Goal: Transaction & Acquisition: Purchase product/service

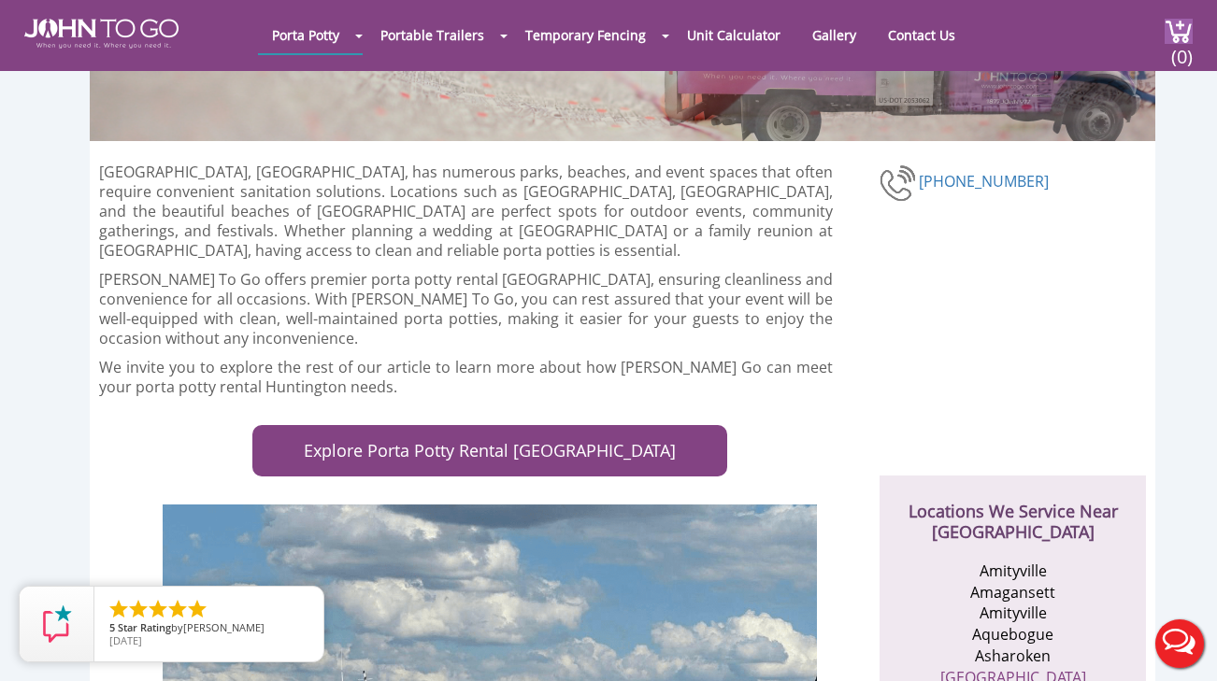
scroll to position [221, 0]
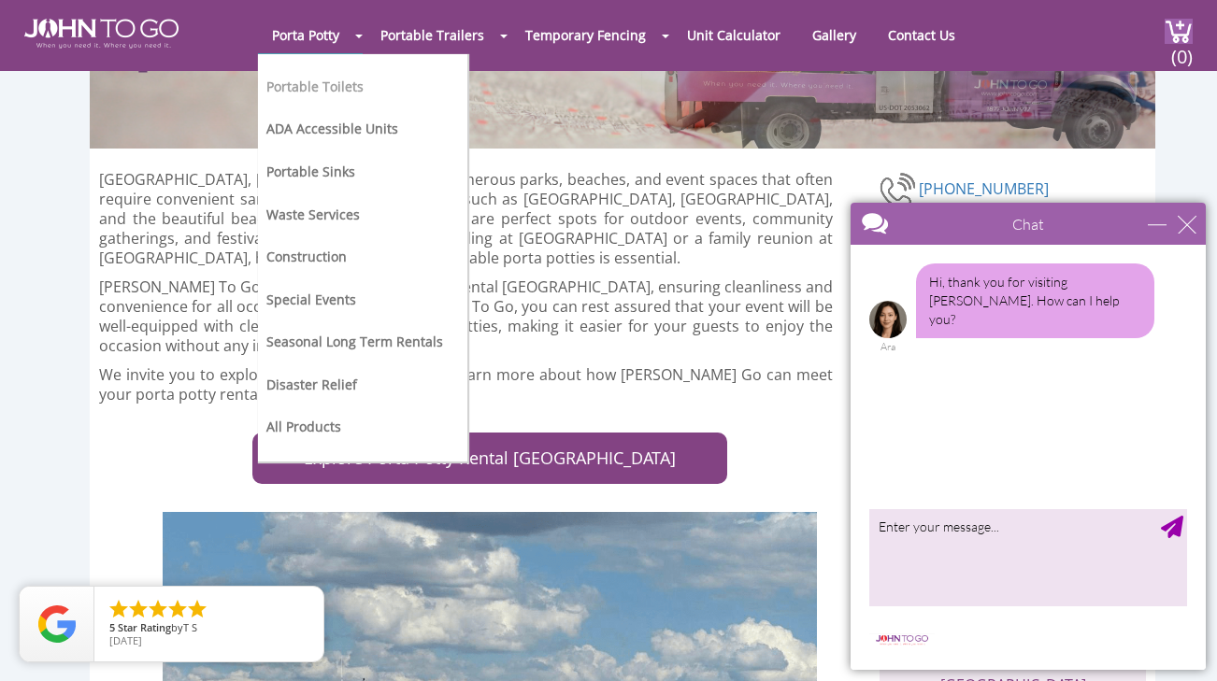
click at [339, 91] on link "Portable Toilets" at bounding box center [314, 87] width 97 height 18
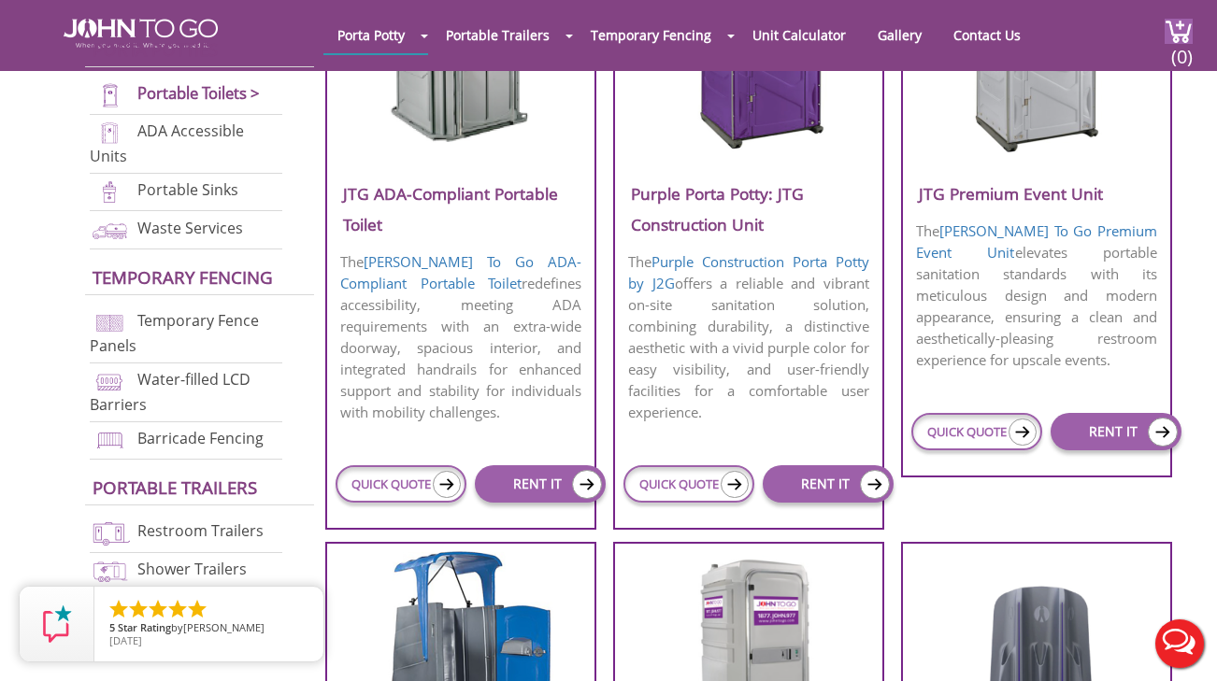
scroll to position [951, 0]
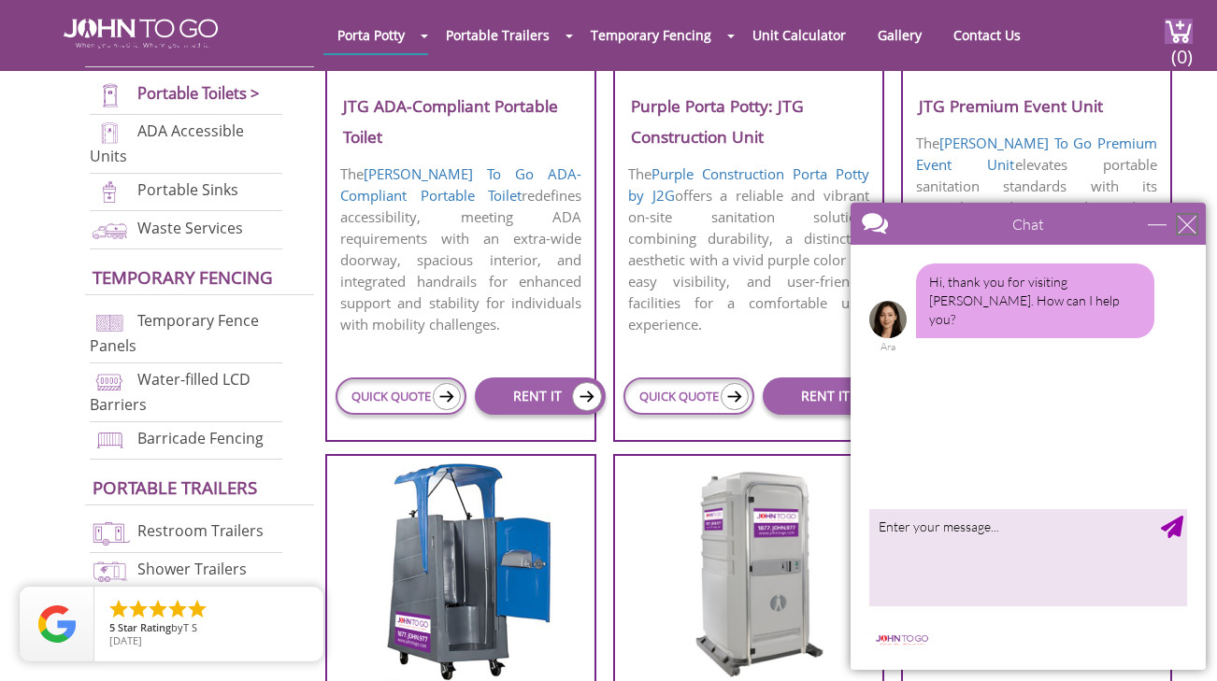
click at [1183, 220] on div "close" at bounding box center [1186, 224] width 19 height 19
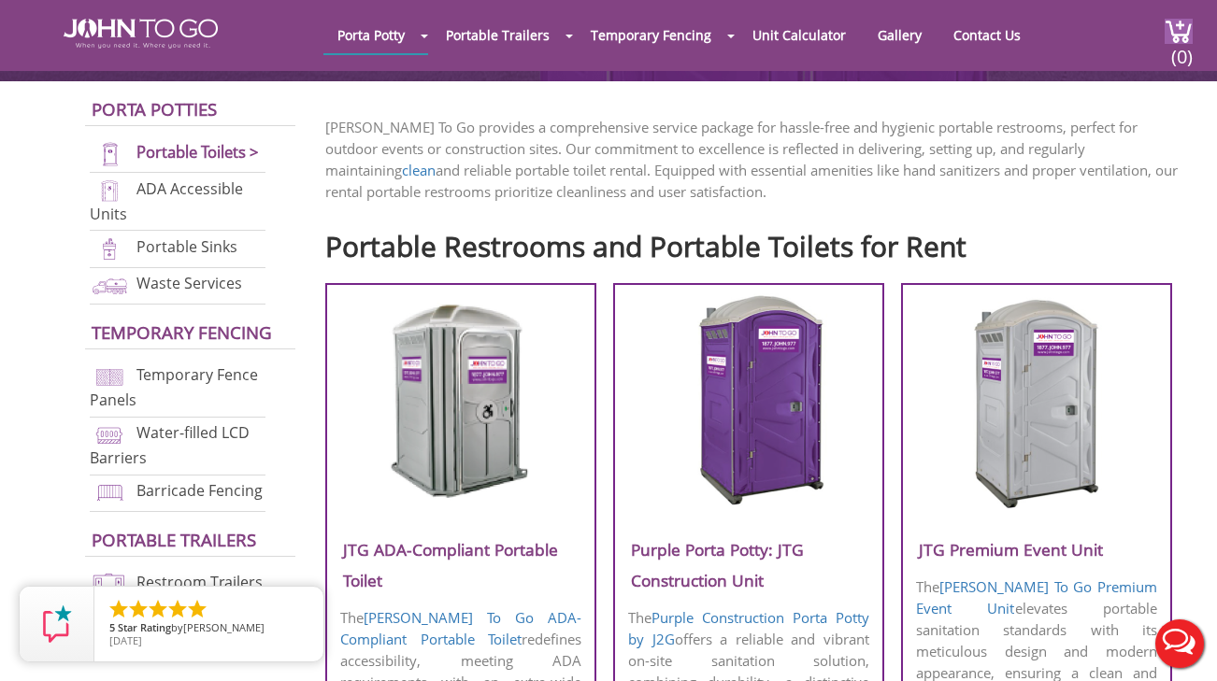
scroll to position [150, 0]
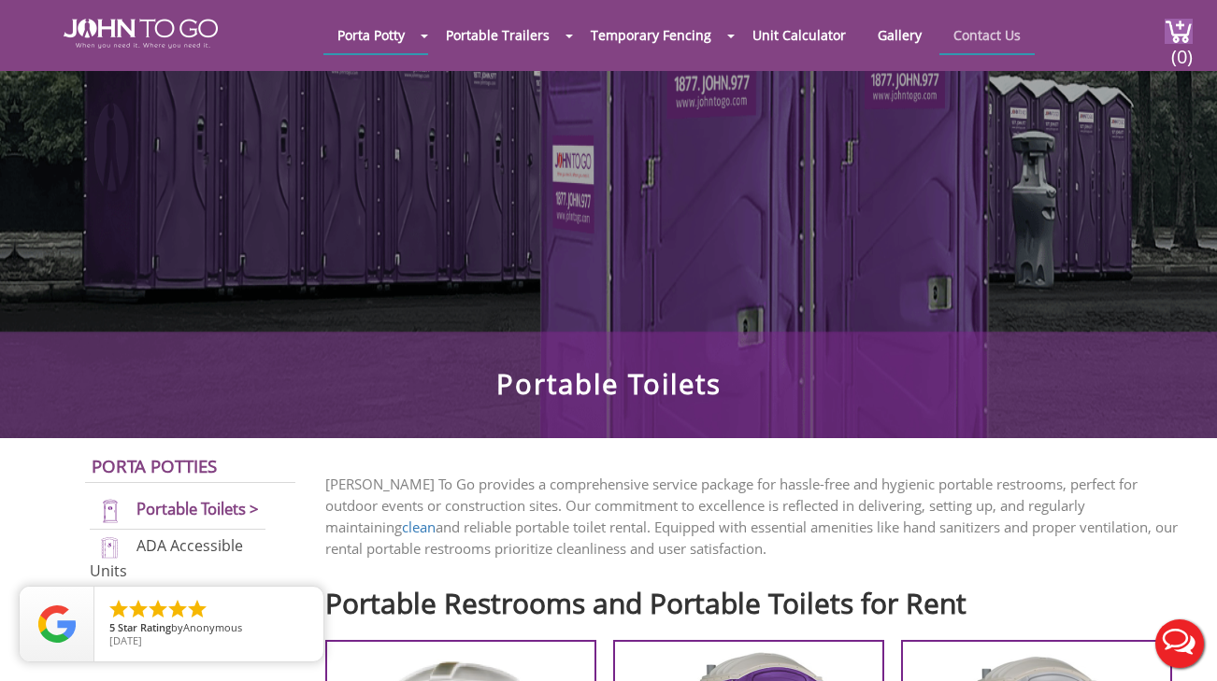
click at [979, 42] on link "Contact Us" at bounding box center [986, 35] width 95 height 36
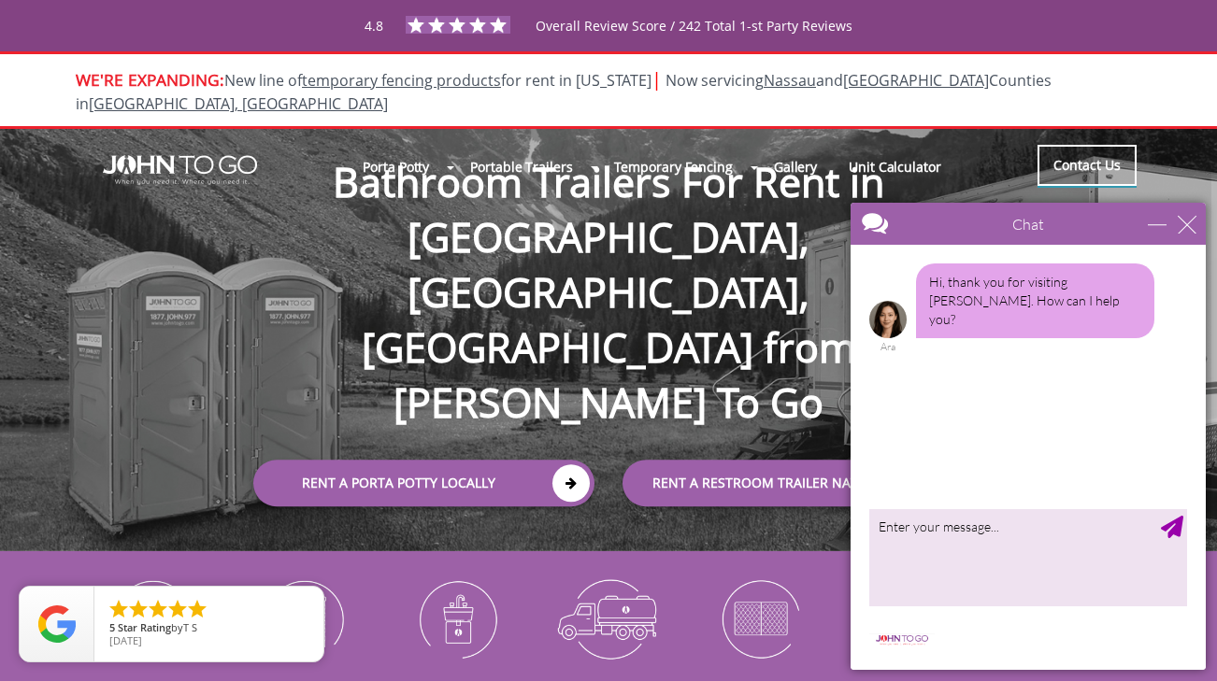
click at [1081, 153] on link "Contact Us" at bounding box center [1086, 165] width 99 height 41
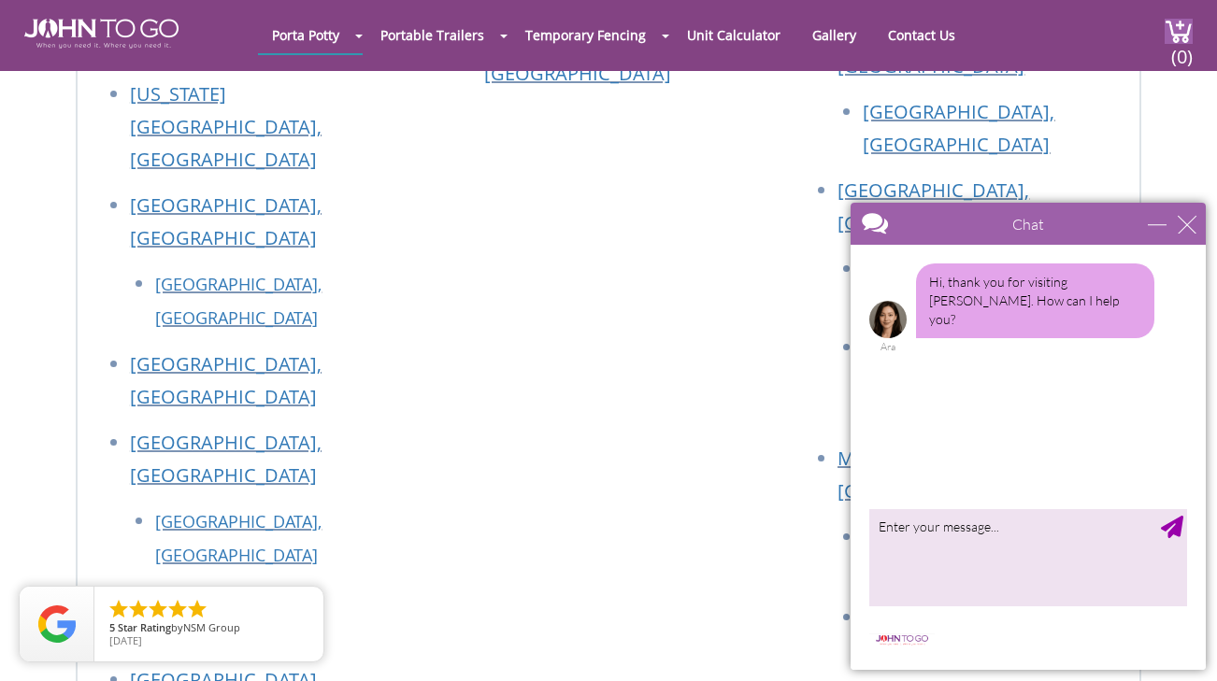
scroll to position [2393, 0]
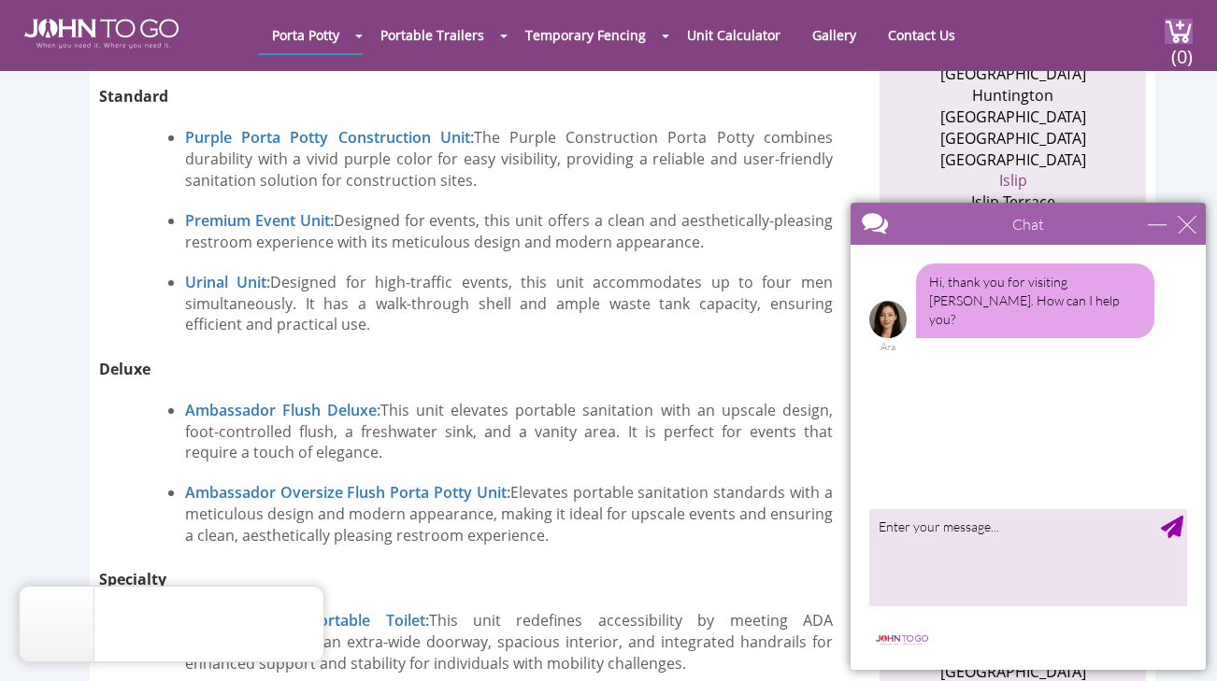
scroll to position [2026, 0]
click at [283, 401] on link "Ambassador Flush Deluxe:" at bounding box center [282, 411] width 195 height 21
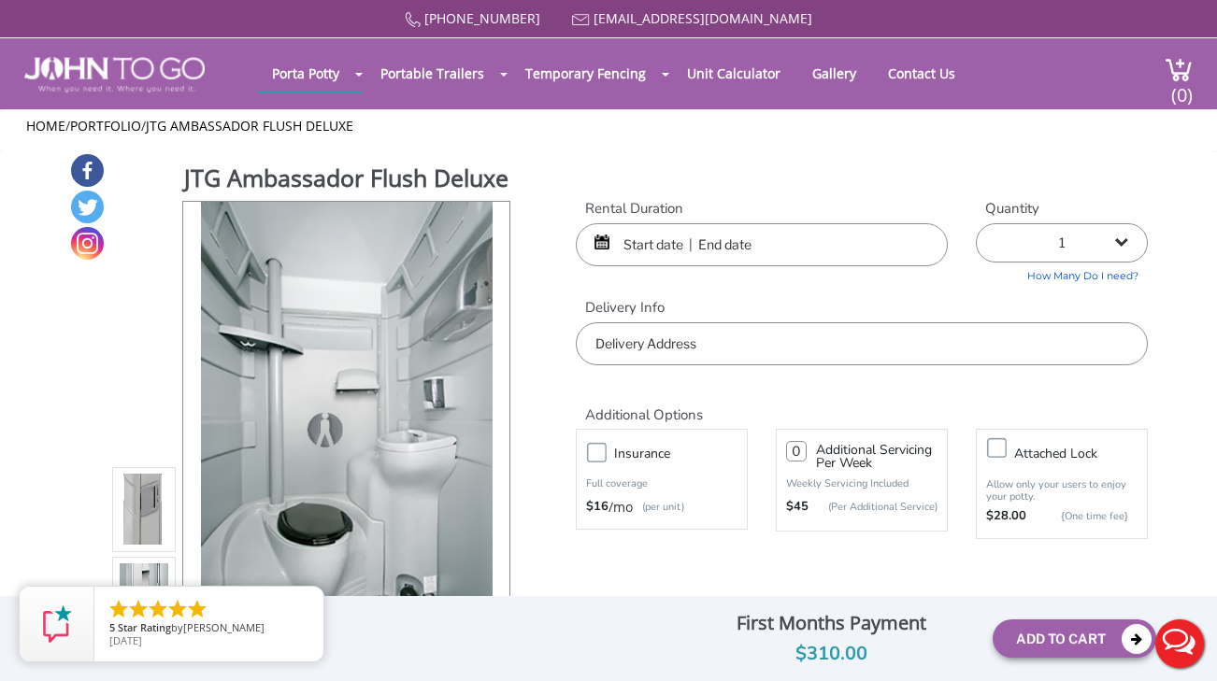
click at [645, 249] on input "text" at bounding box center [762, 244] width 372 height 43
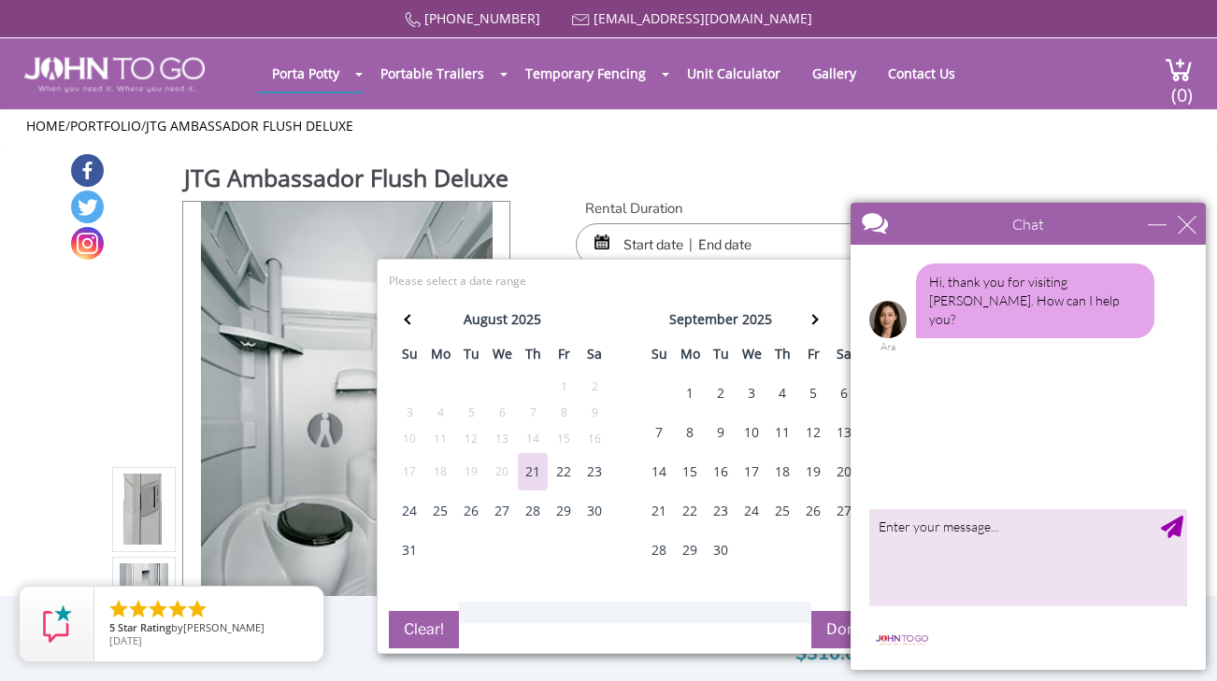
click at [597, 506] on div "30" at bounding box center [594, 510] width 30 height 37
click at [410, 542] on div "31" at bounding box center [409, 550] width 30 height 37
type input "08/30/2025 to 08/31/2025"
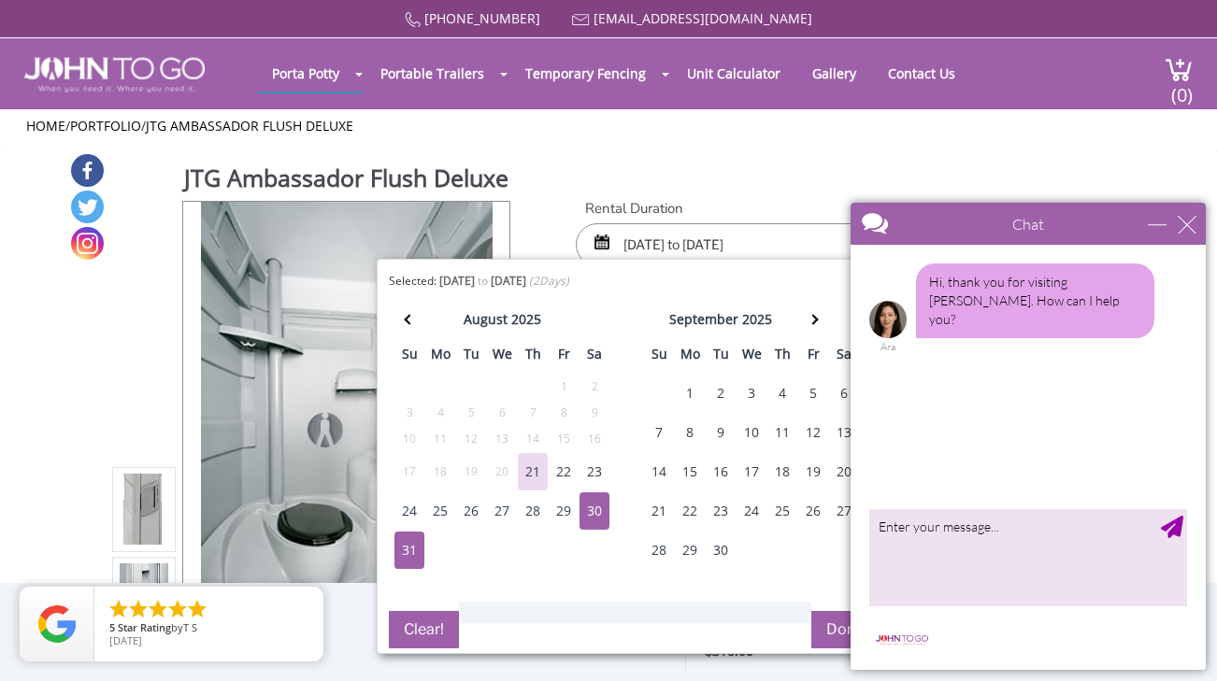
click at [827, 633] on button "Done" at bounding box center [844, 629] width 67 height 37
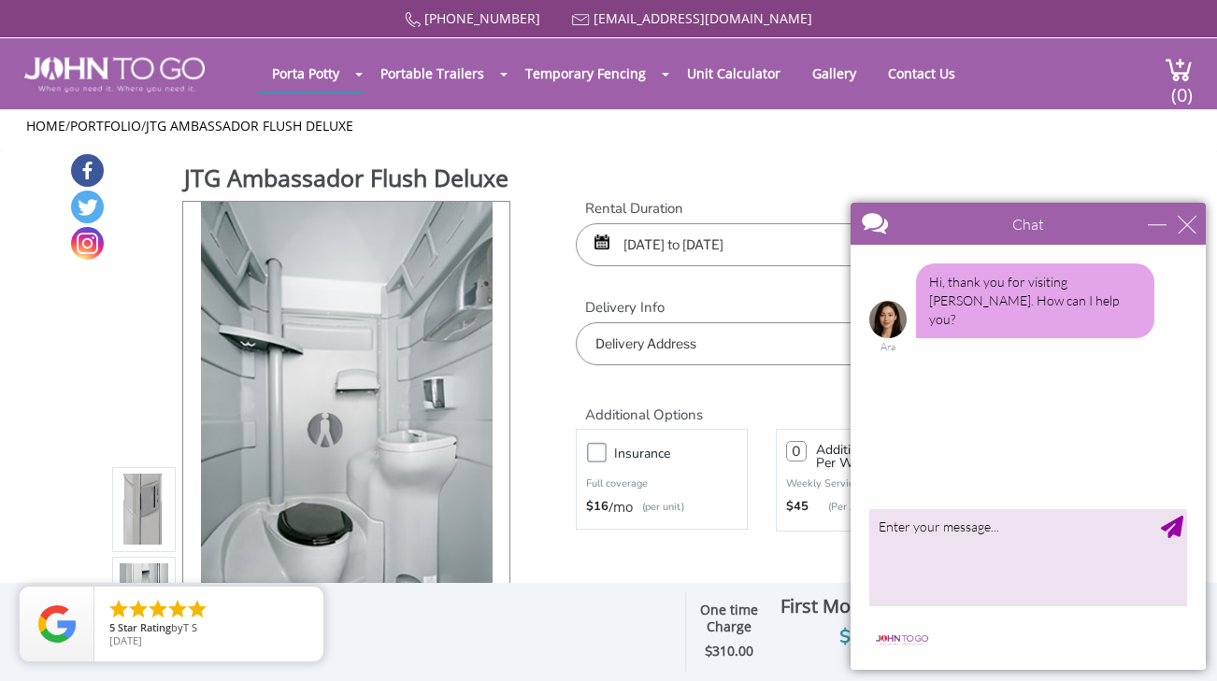
click at [676, 342] on input "text" at bounding box center [862, 343] width 572 height 43
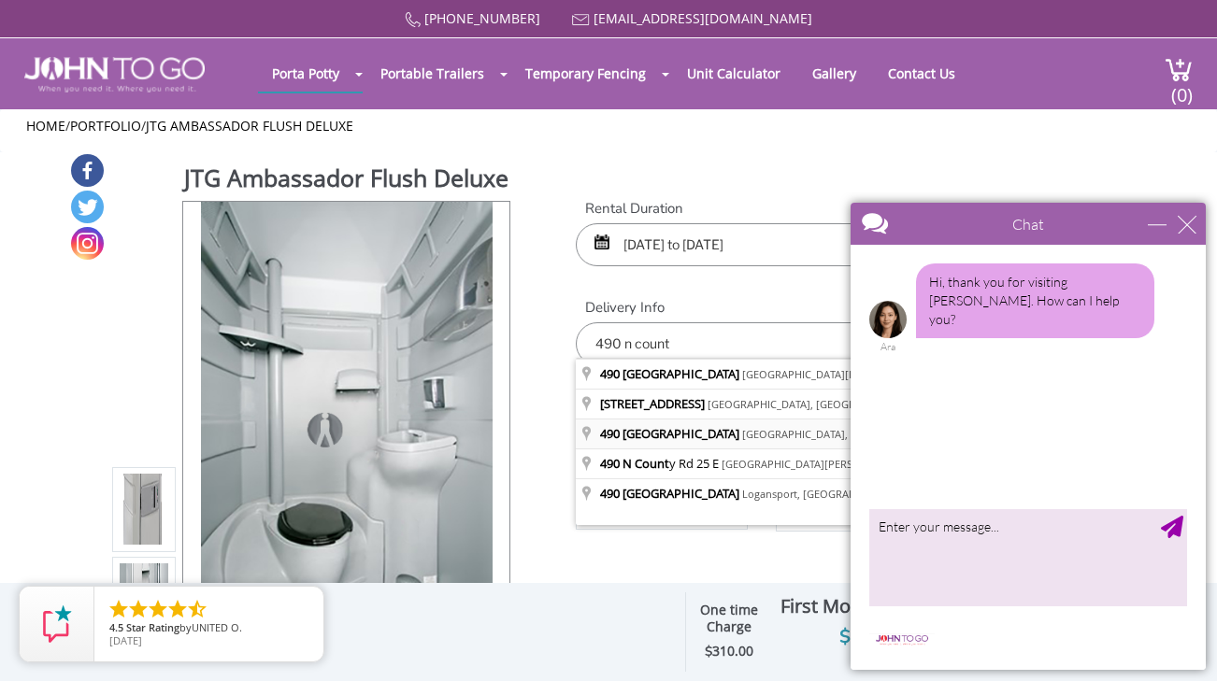
type input "490 North Country Road, Miller Place, NY, USA"
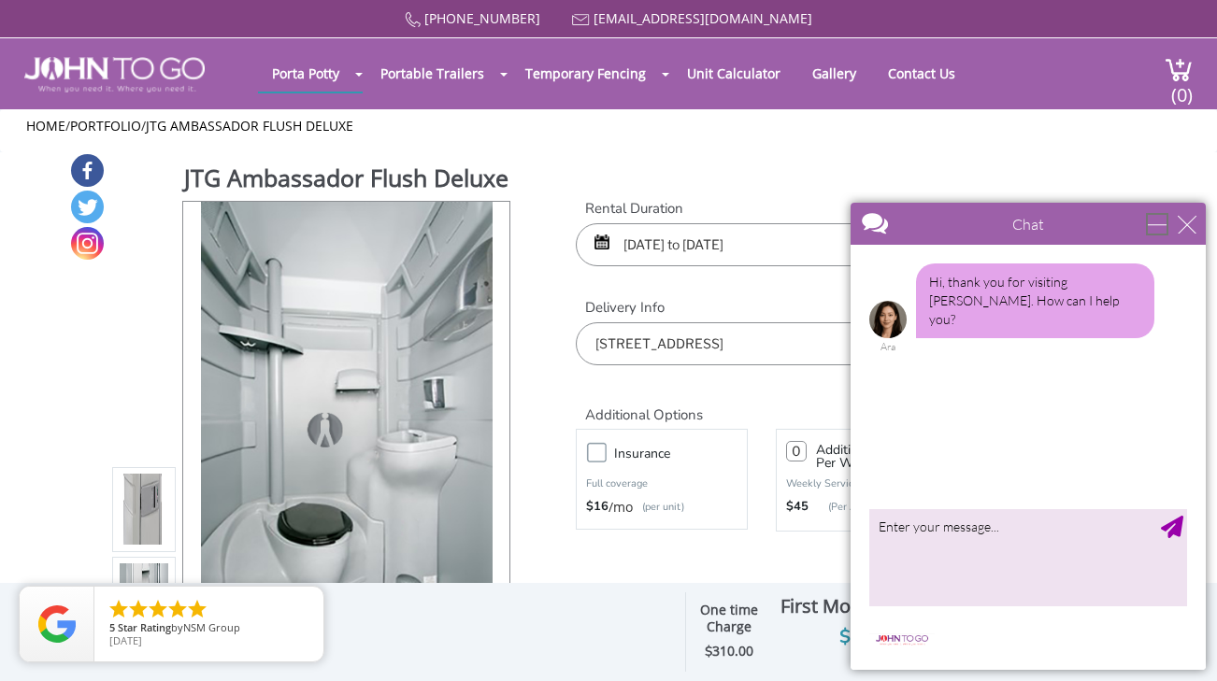
click at [1157, 226] on div "minimize" at bounding box center [1156, 224] width 19 height 19
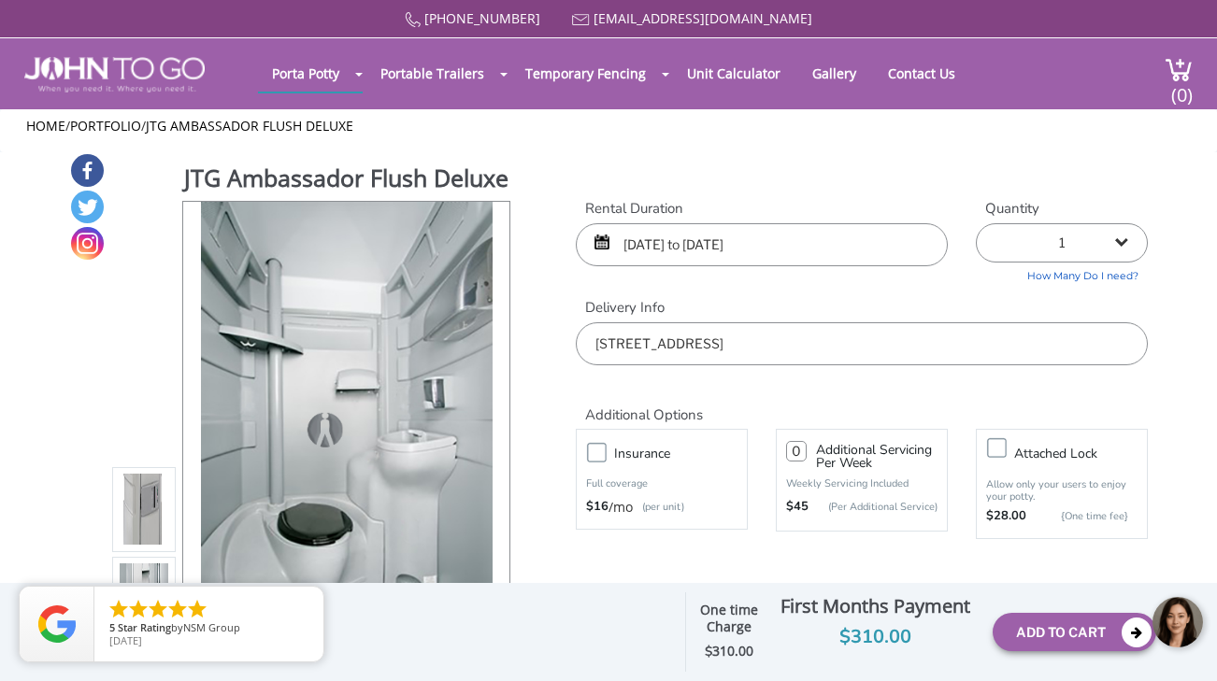
click at [890, 393] on h2 "Additional Options" at bounding box center [862, 404] width 572 height 40
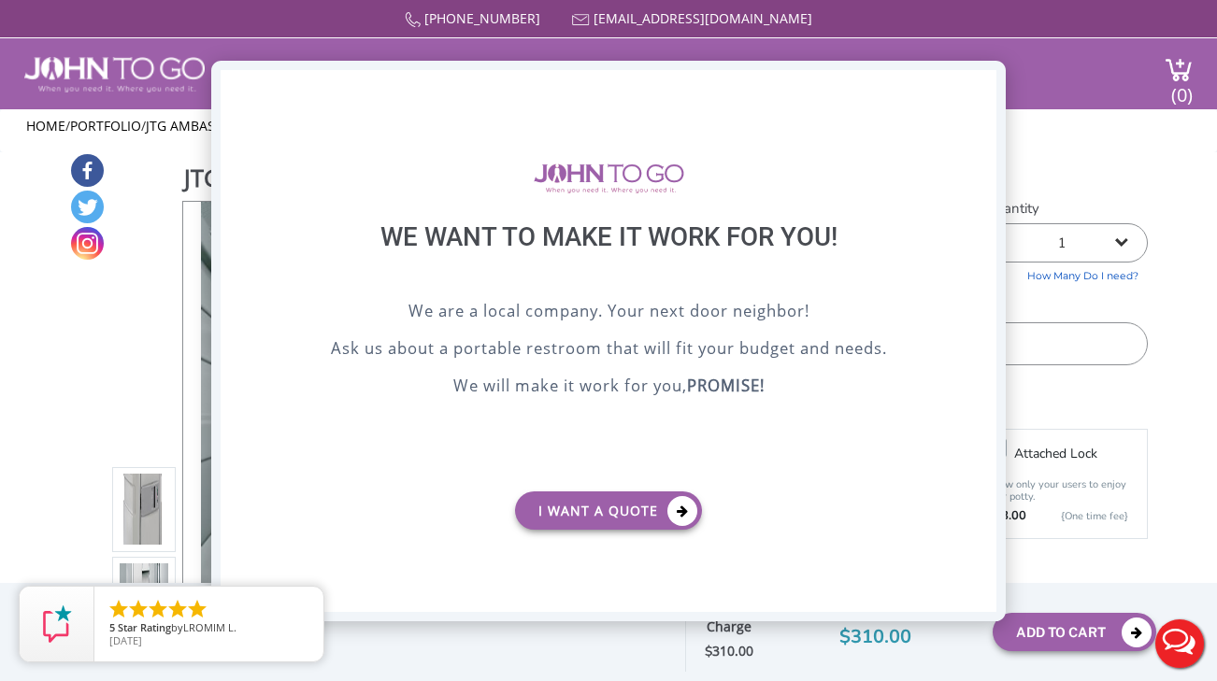
click at [985, 81] on div "X" at bounding box center [981, 86] width 29 height 32
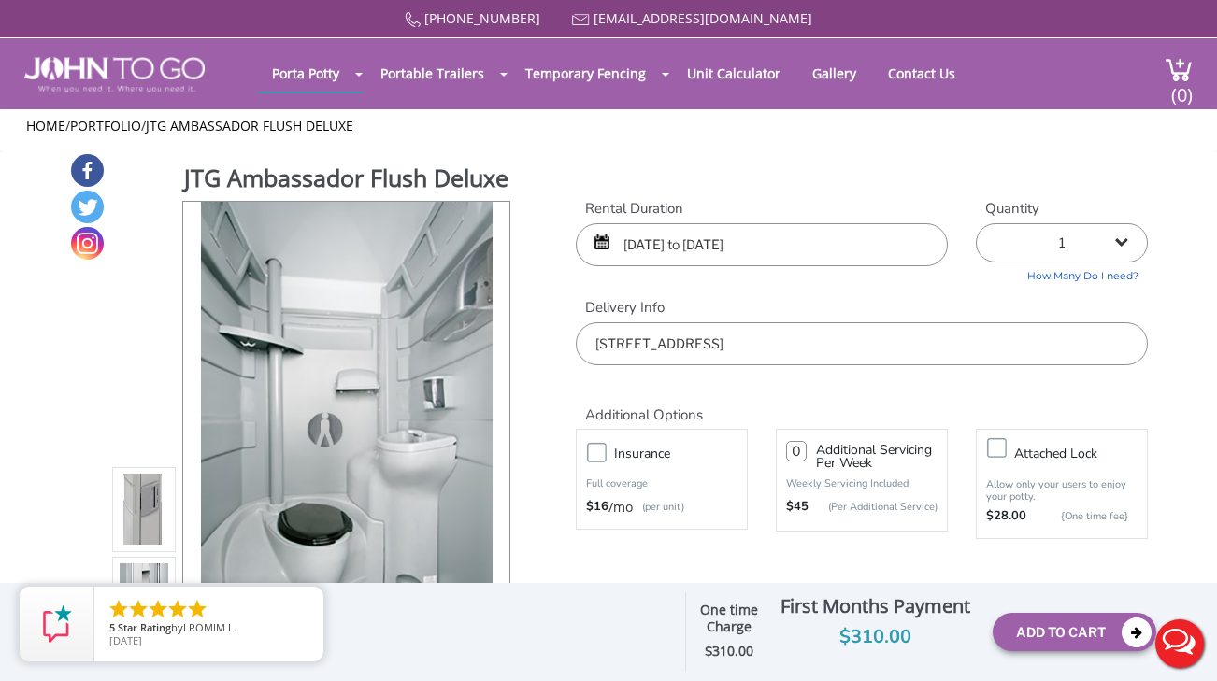
click at [643, 243] on input "08/30/2025 to 08/31/2025" at bounding box center [762, 244] width 372 height 43
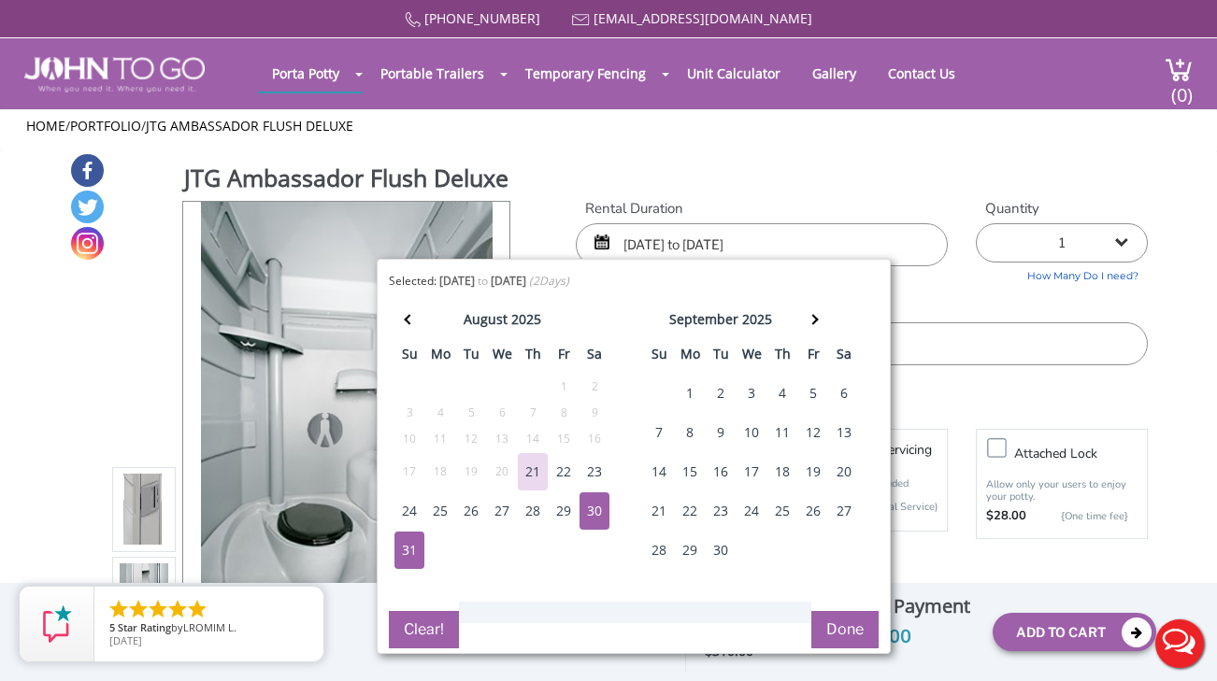
click at [566, 501] on div "29" at bounding box center [563, 510] width 30 height 37
click at [418, 539] on div "31" at bounding box center [409, 550] width 30 height 37
type input "08/29/2025 to 08/31/2025"
click at [842, 626] on button "Done" at bounding box center [844, 629] width 67 height 37
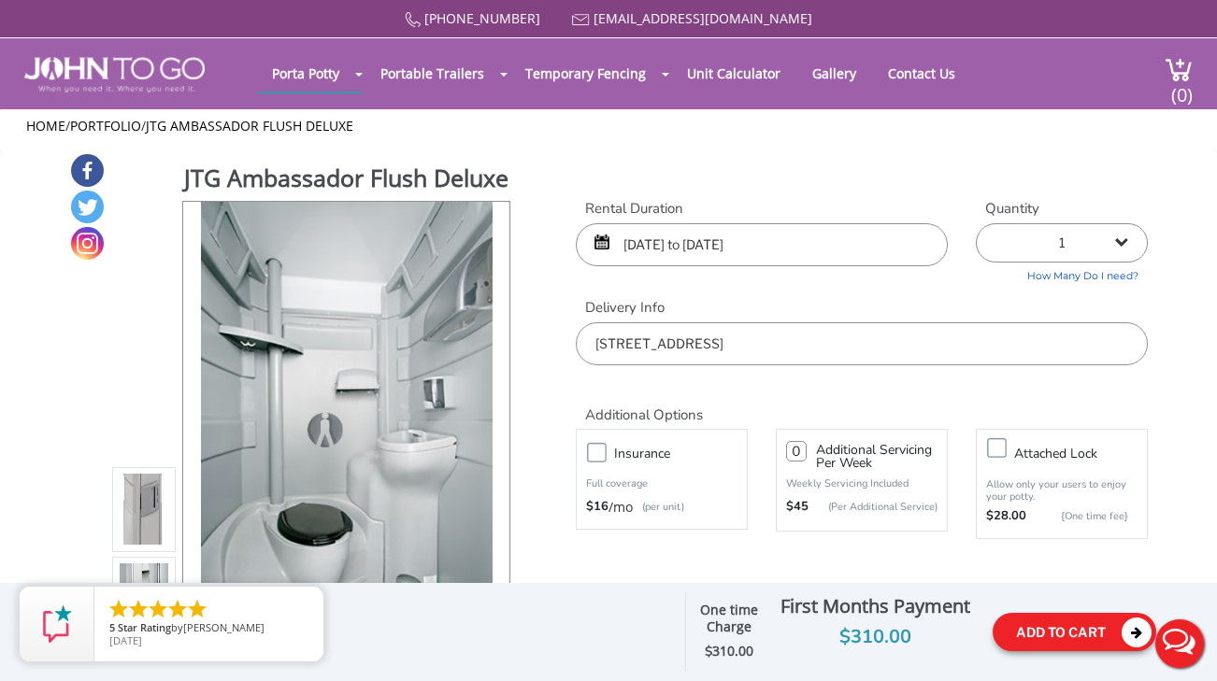
click at [1032, 633] on button "Add To Cart" at bounding box center [1074, 632] width 164 height 38
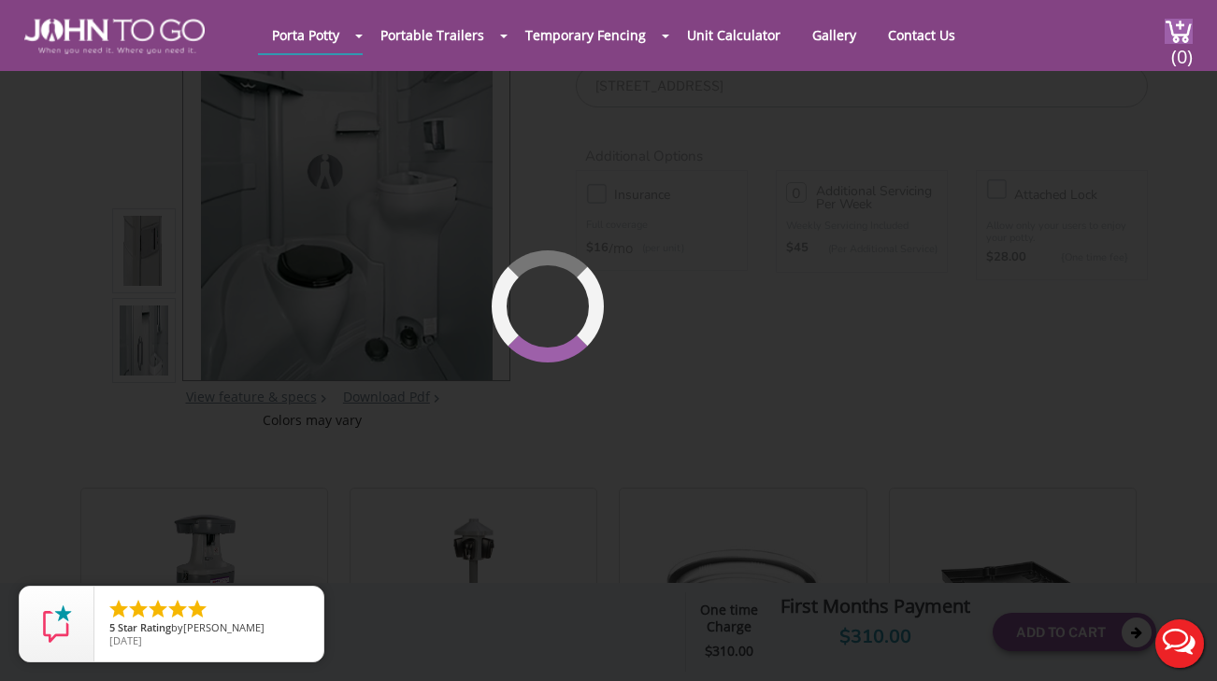
scroll to position [192, 0]
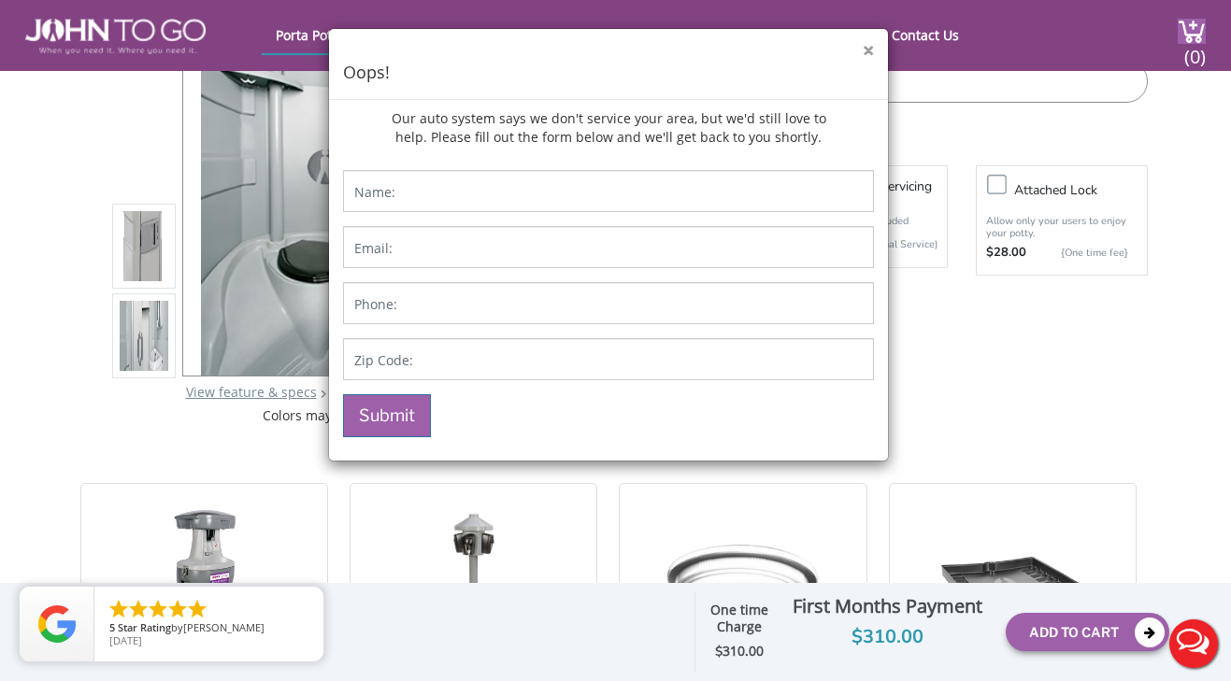
click at [872, 55] on button "×" at bounding box center [867, 51] width 11 height 20
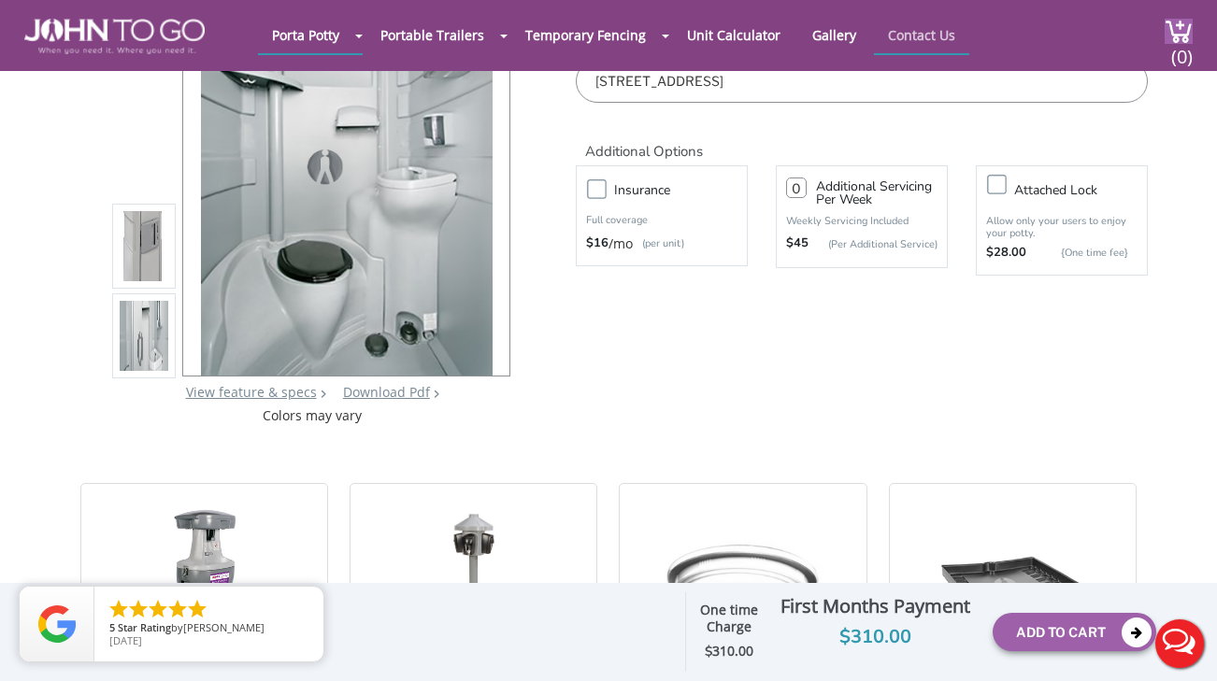
click at [948, 36] on link "Contact Us" at bounding box center [921, 35] width 95 height 36
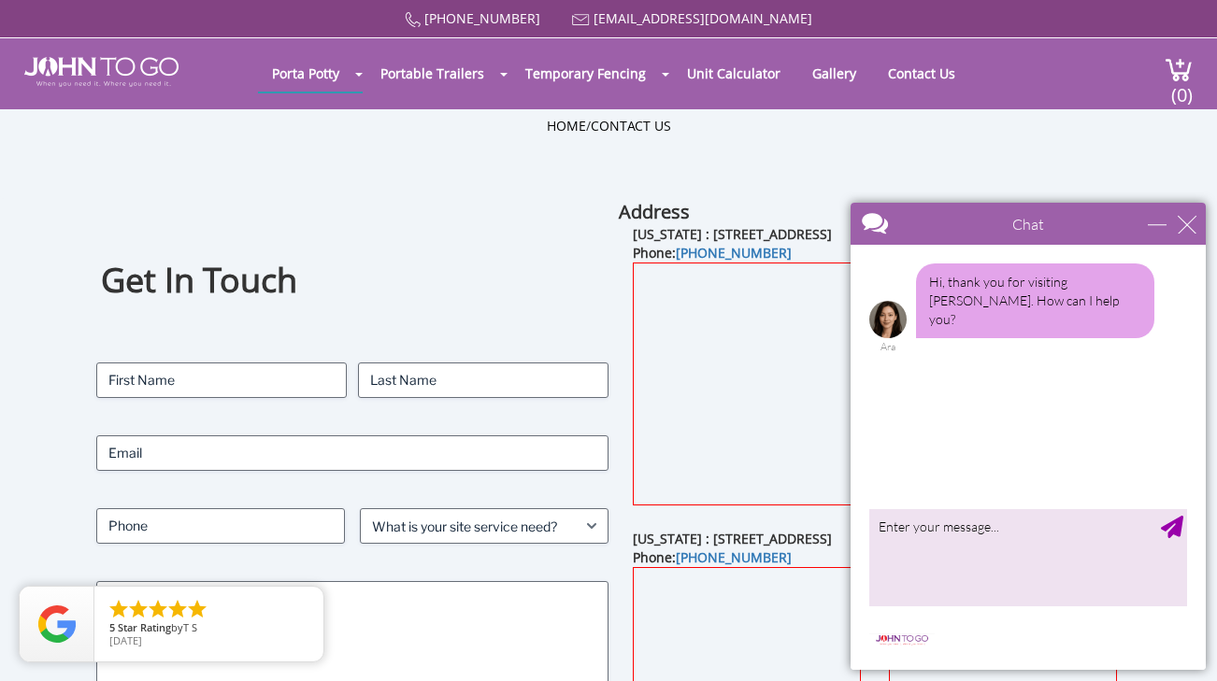
click at [1187, 234] on div "Chat" at bounding box center [1027, 224] width 355 height 42
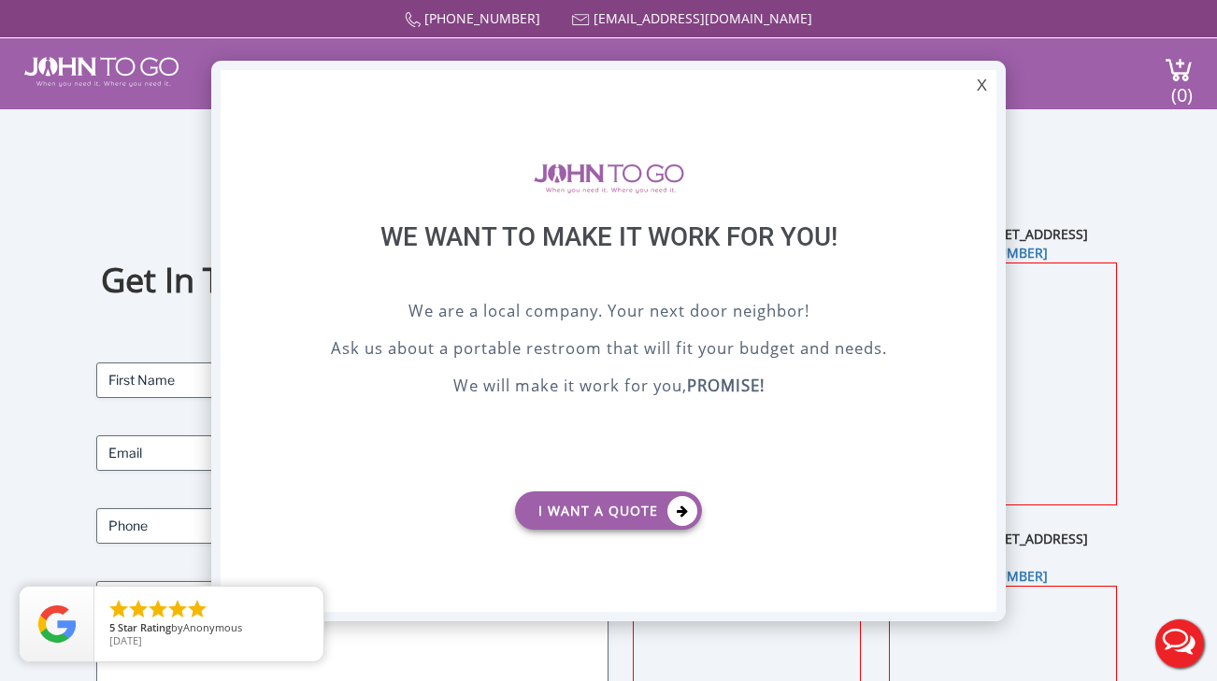
click at [3, 266] on div at bounding box center [608, 340] width 1217 height 681
